Goal: Transaction & Acquisition: Download file/media

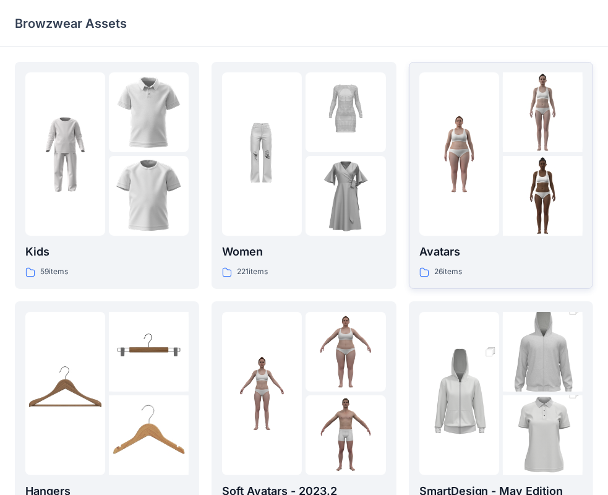
click at [491, 184] on div at bounding box center [460, 153] width 80 height 163
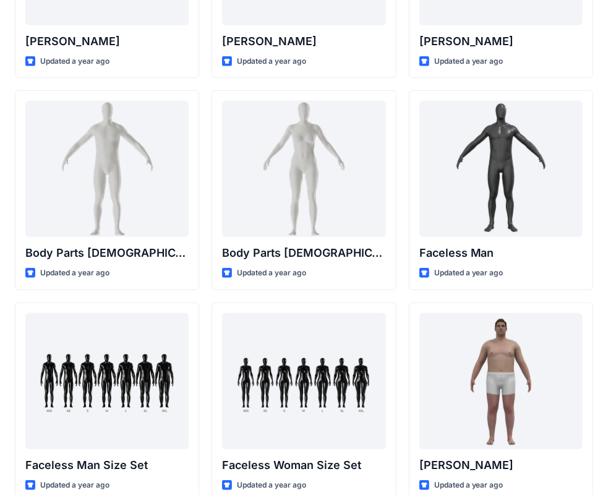
scroll to position [461, 0]
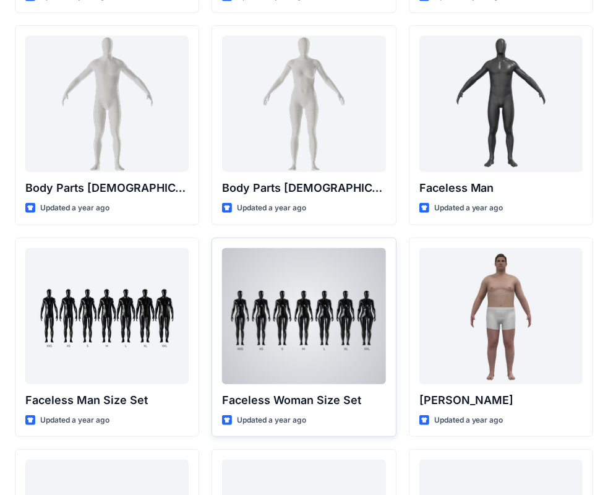
click at [300, 305] on div at bounding box center [303, 316] width 163 height 136
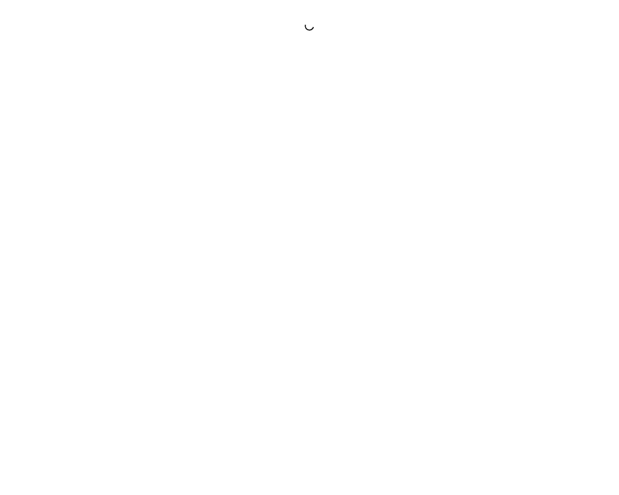
click at [300, 305] on div at bounding box center [309, 247] width 619 height 495
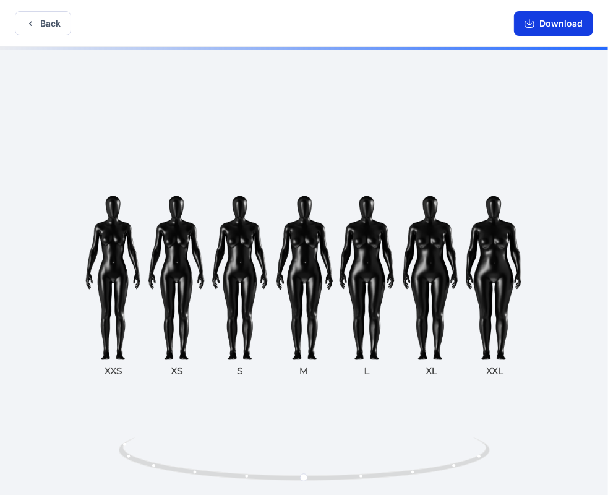
click at [540, 15] on button "Download" at bounding box center [553, 23] width 79 height 25
click at [43, 30] on button "Back" at bounding box center [43, 23] width 56 height 24
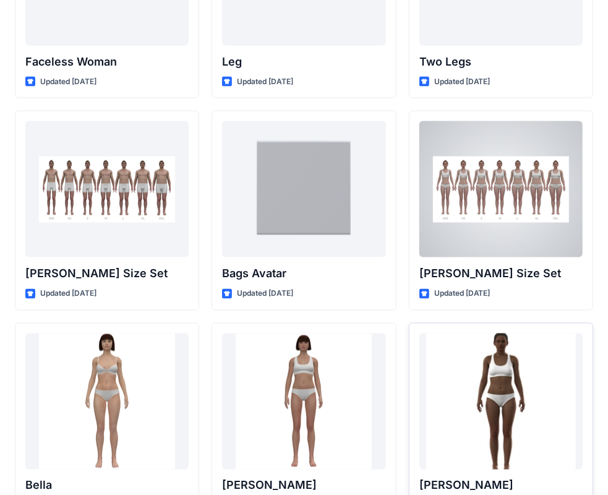
scroll to position [1265, 0]
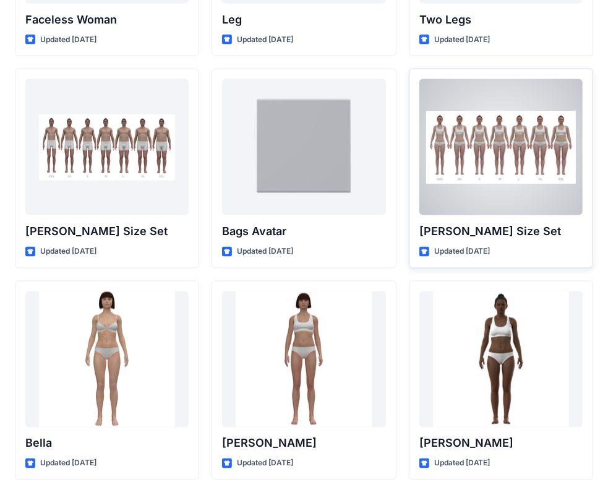
click at [513, 171] on div at bounding box center [501, 147] width 163 height 136
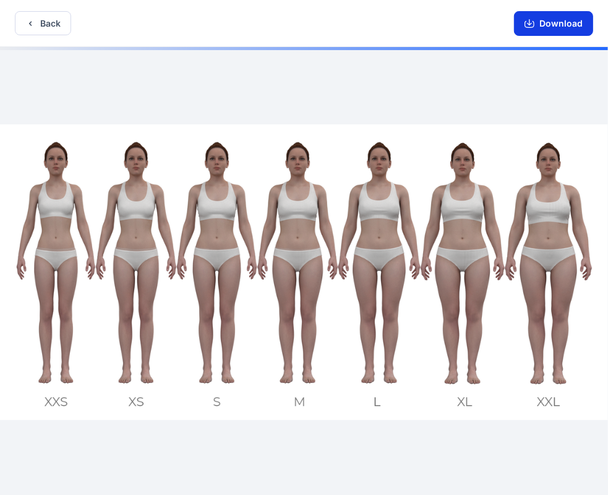
click at [555, 19] on button "Download" at bounding box center [553, 23] width 79 height 25
